Goal: Task Accomplishment & Management: Manage account settings

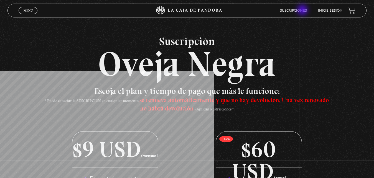
click at [303, 11] on link "Suscripciones" at bounding box center [293, 10] width 27 height 3
click at [303, 9] on link "Suscripciones" at bounding box center [293, 10] width 27 height 3
click at [332, 11] on link "Inicie sesión" at bounding box center [330, 10] width 24 height 3
